Goal: Task Accomplishment & Management: Complete application form

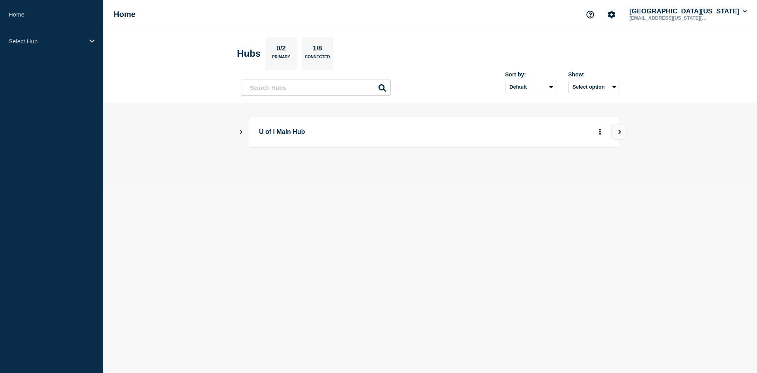
click at [242, 133] on icon "Show Connected Hubs" at bounding box center [240, 132] width 5 height 4
click at [602, 174] on button "More actions" at bounding box center [600, 171] width 10 height 15
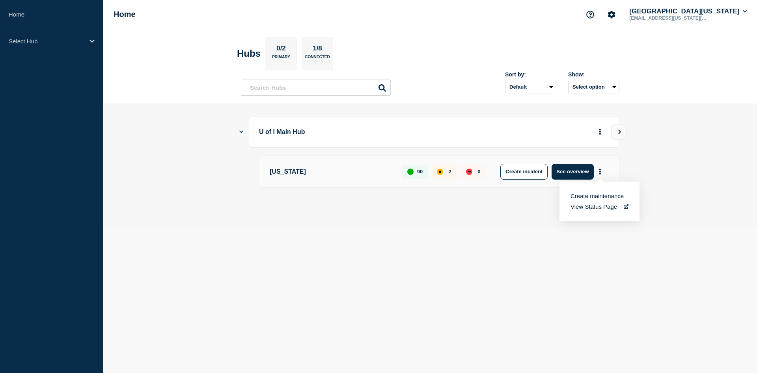
click at [601, 197] on button "Create maintenance" at bounding box center [596, 196] width 53 height 7
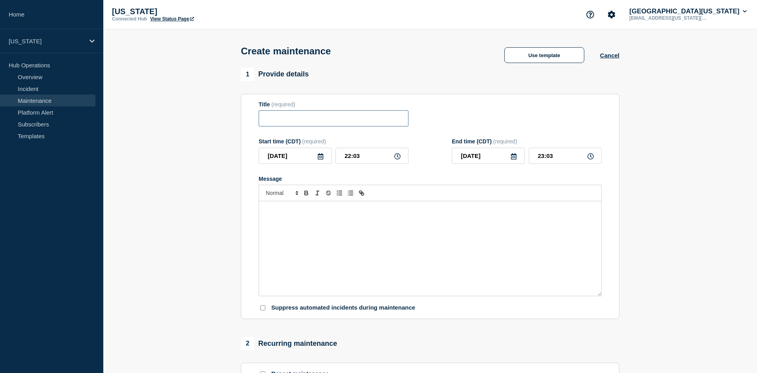
click at [290, 114] on input "Title" at bounding box center [333, 118] width 150 height 16
type input "PIE Maintenance"
click at [363, 156] on input "22:03" at bounding box center [371, 156] width 73 height 16
click at [355, 157] on input "22:03" at bounding box center [371, 156] width 73 height 16
type input "22:00"
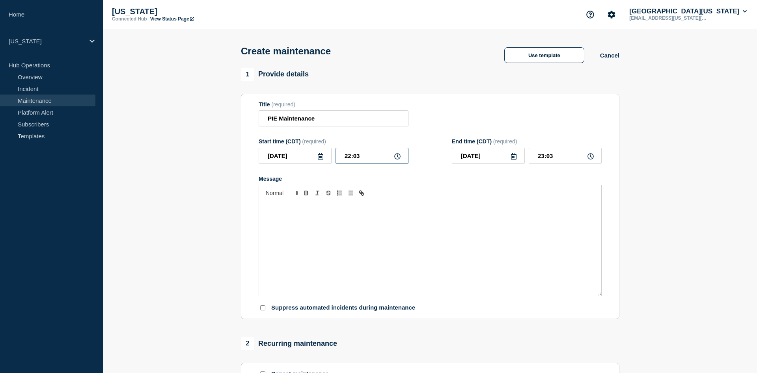
type input "23:00"
click at [490, 159] on input "[DATE]" at bounding box center [488, 156] width 73 height 16
click at [513, 247] on div "21" at bounding box center [514, 244] width 11 height 11
type input "[DATE]"
drag, startPoint x: 555, startPoint y: 160, endPoint x: 532, endPoint y: 159, distance: 22.9
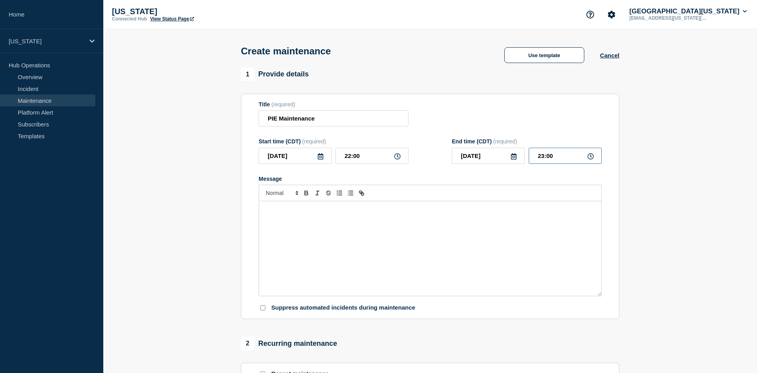
click at [532, 159] on input "23:00" at bounding box center [564, 156] width 73 height 16
click at [541, 157] on input "00:__" at bounding box center [564, 156] width 73 height 16
type input "04:00"
click at [556, 230] on div "Message" at bounding box center [430, 248] width 342 height 95
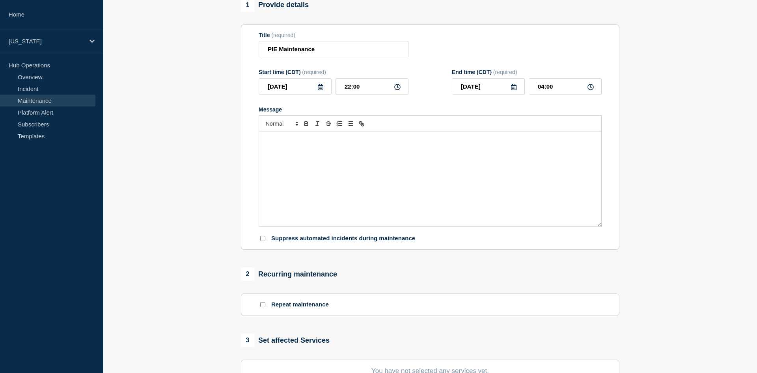
scroll to position [80, 0]
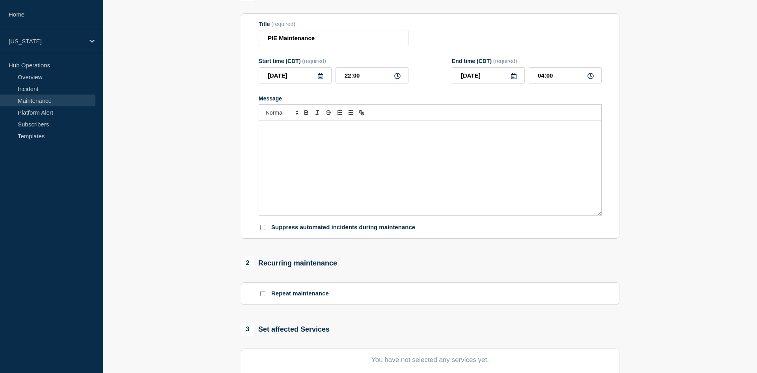
click at [261, 230] on input "Suppress automated incidents during maintenance" at bounding box center [262, 227] width 5 height 5
checkbox input "true"
click at [291, 174] on div "Message" at bounding box center [430, 168] width 342 height 95
drag, startPoint x: 377, startPoint y: 134, endPoint x: 306, endPoint y: 130, distance: 71.4
click at [306, 130] on p "PIE Maintenance. More information here:" at bounding box center [430, 129] width 330 height 7
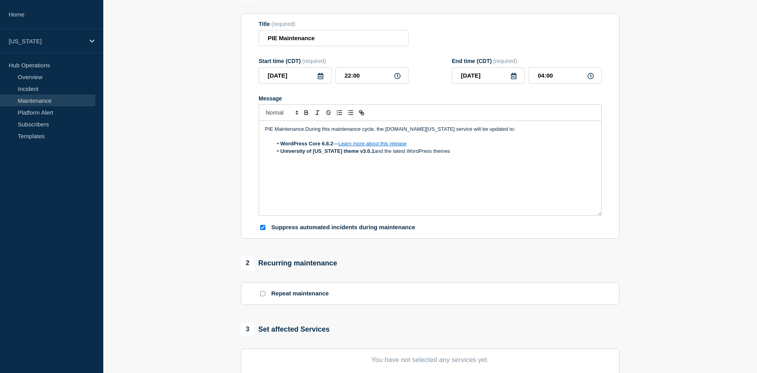
click at [304, 133] on p "PIE Maintenance.During this maintenance cycle, the [DOMAIN_NAME][US_STATE] serv…" at bounding box center [430, 129] width 330 height 7
click at [305, 133] on p "PIE Maintenance.During this maintenance cycle, the [DOMAIN_NAME][US_STATE] serv…" at bounding box center [430, 129] width 330 height 7
click at [345, 189] on div "PIE Maintenance. During this maintenance cycle, the [DOMAIN_NAME][US_STATE] ser…" at bounding box center [430, 168] width 342 height 95
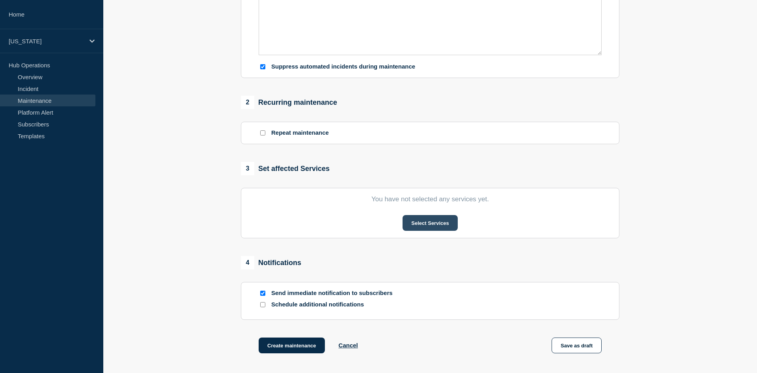
click at [436, 230] on button "Select Services" at bounding box center [429, 223] width 55 height 16
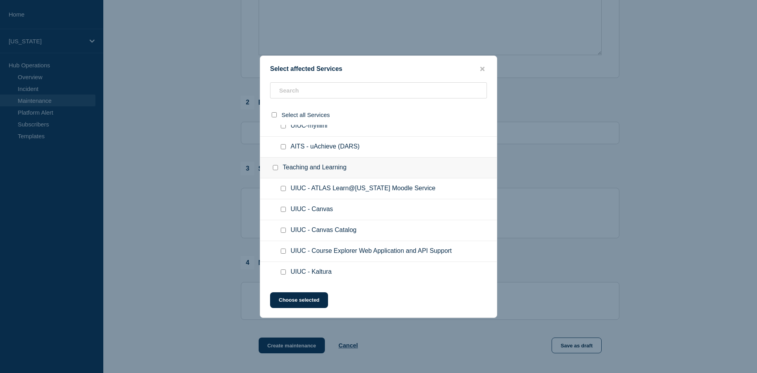
scroll to position [2098, 0]
click at [322, 94] on input "text" at bounding box center [378, 90] width 217 height 16
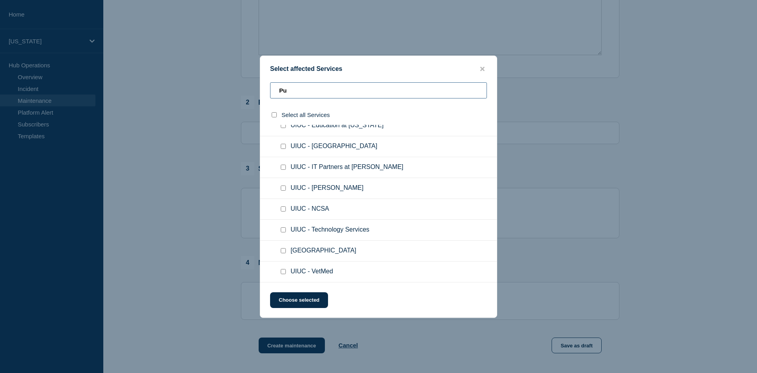
scroll to position [0, 0]
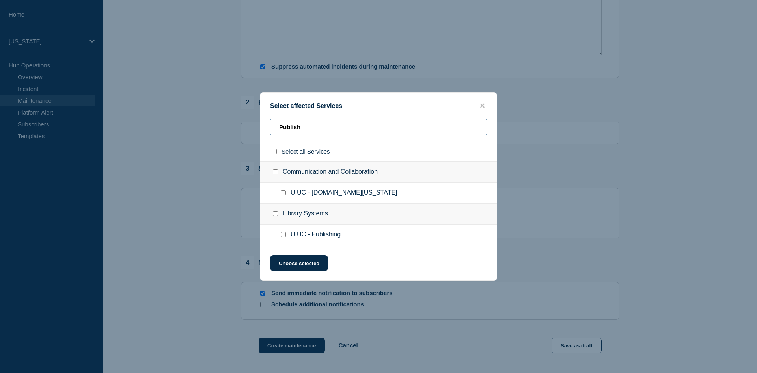
type input "Publish"
click at [282, 193] on input "UIUC - Publish.illinois.edu checkbox" at bounding box center [283, 192] width 5 height 5
checkbox input "true"
click at [314, 267] on button "Choose selected" at bounding box center [299, 263] width 58 height 16
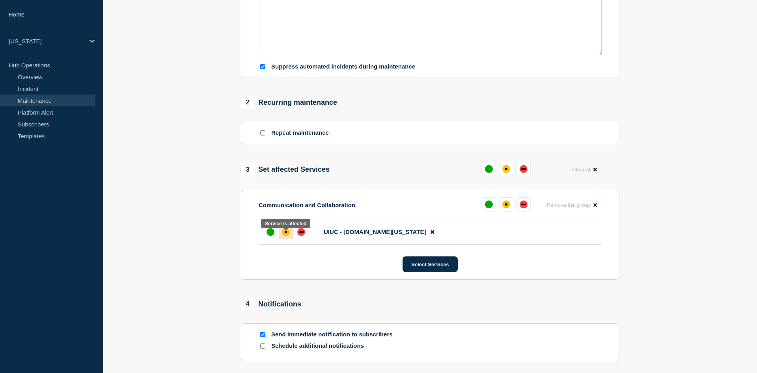
click at [286, 236] on div "affected" at bounding box center [286, 232] width 8 height 8
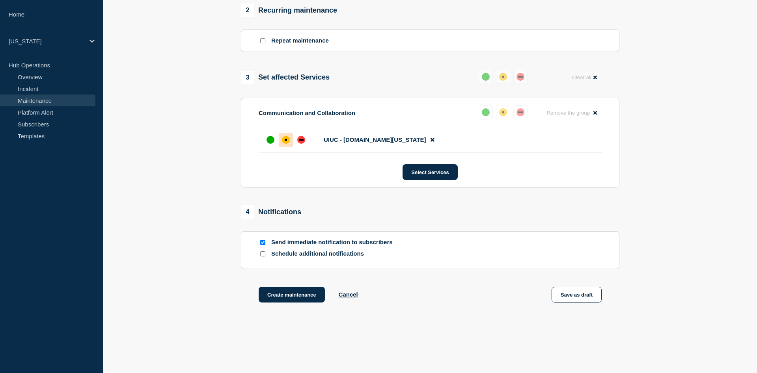
scroll to position [360, 0]
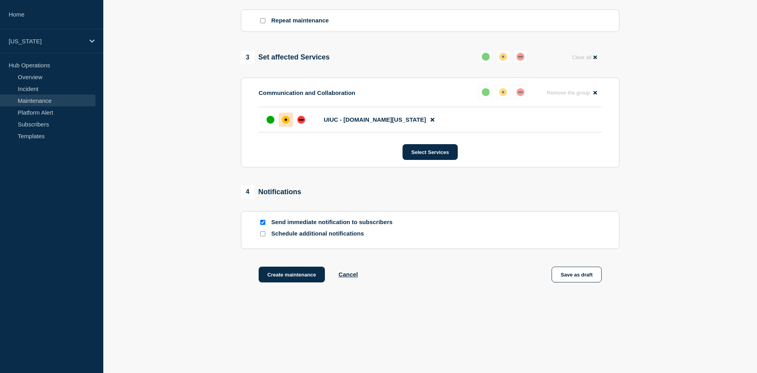
click at [264, 220] on input "Send immediate notification to subscribers" at bounding box center [262, 222] width 5 height 5
checkbox input "false"
click at [287, 276] on button "Create maintenance" at bounding box center [291, 275] width 66 height 16
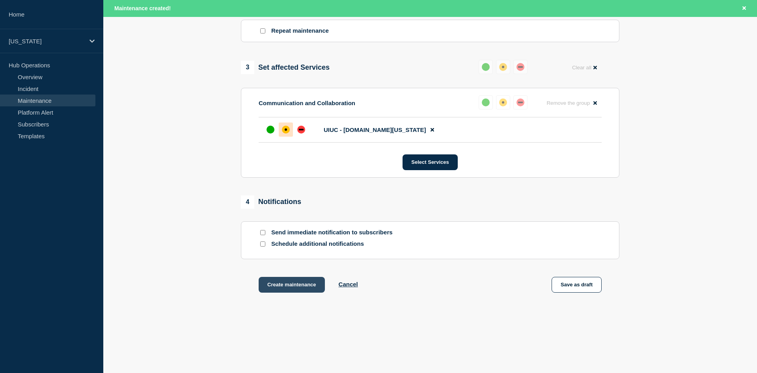
scroll to position [377, 0]
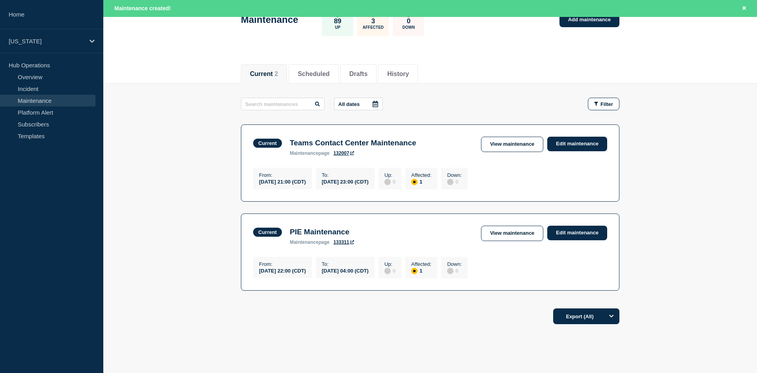
scroll to position [80, 0]
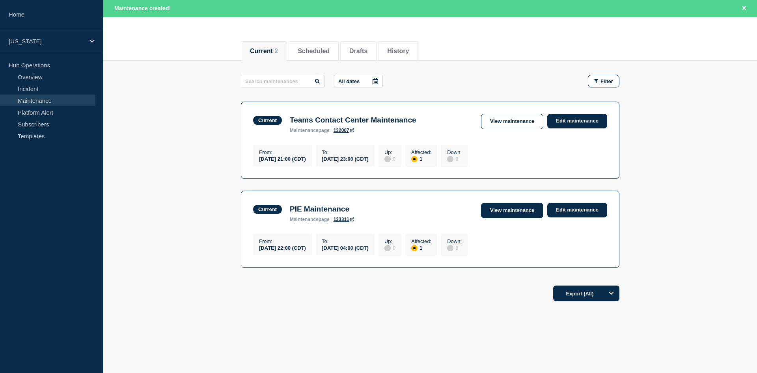
click at [511, 211] on link "View maintenance" at bounding box center [512, 210] width 62 height 15
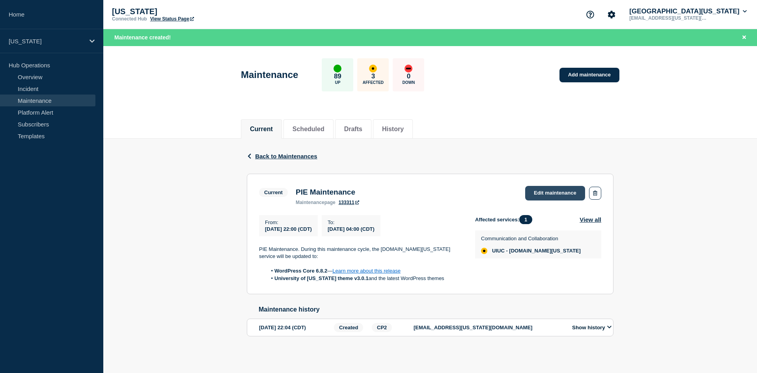
click at [549, 188] on link "Edit maintenance" at bounding box center [555, 193] width 60 height 15
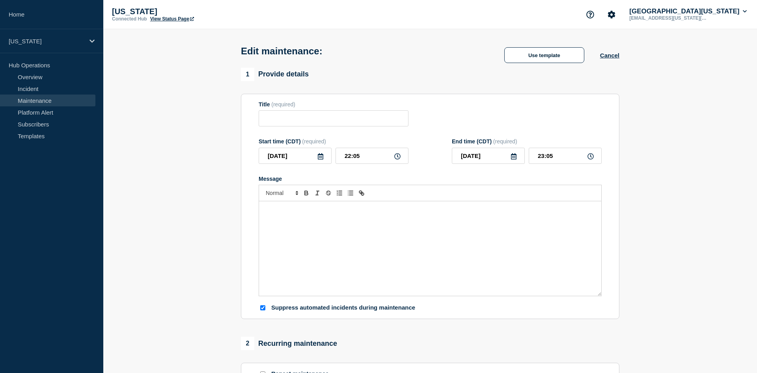
type input "PIE Maintenance"
type input "22:00"
type input "[DATE]"
type input "04:00"
checkbox input "true"
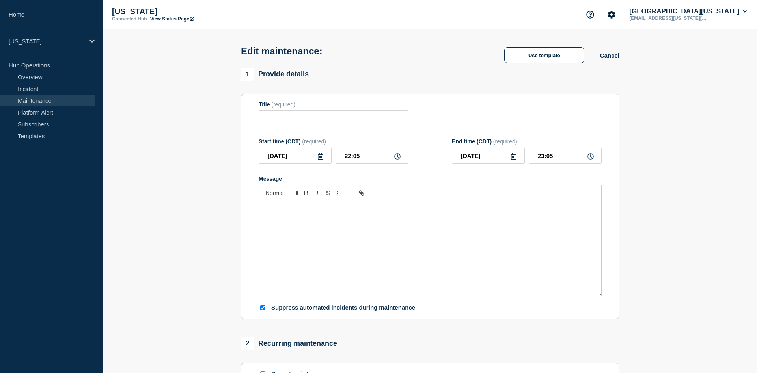
checkbox input "false"
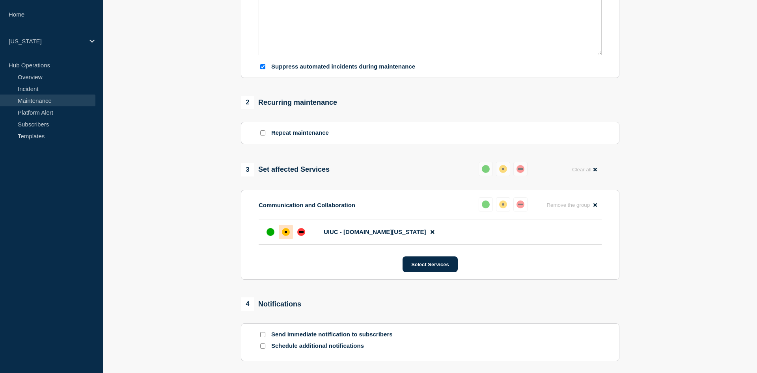
scroll to position [321, 0]
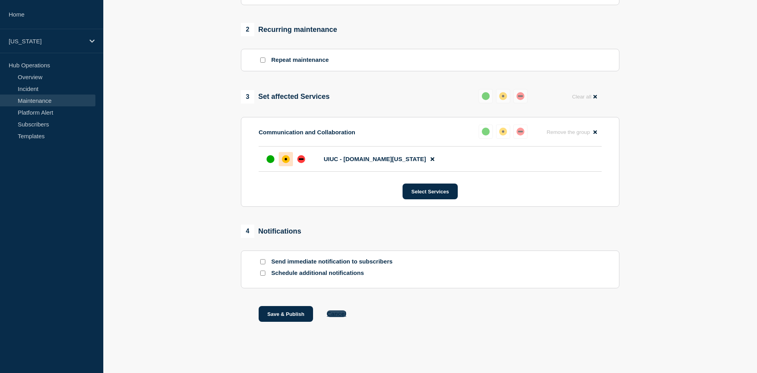
click at [340, 314] on button "Cancel" at bounding box center [336, 314] width 19 height 7
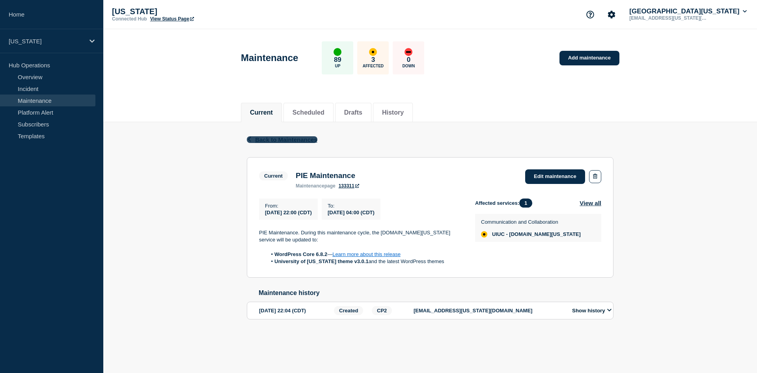
click at [288, 139] on span "Back to Maintenances" at bounding box center [286, 139] width 62 height 7
